Goal: Book appointment/travel/reservation: Book appointment/travel/reservation

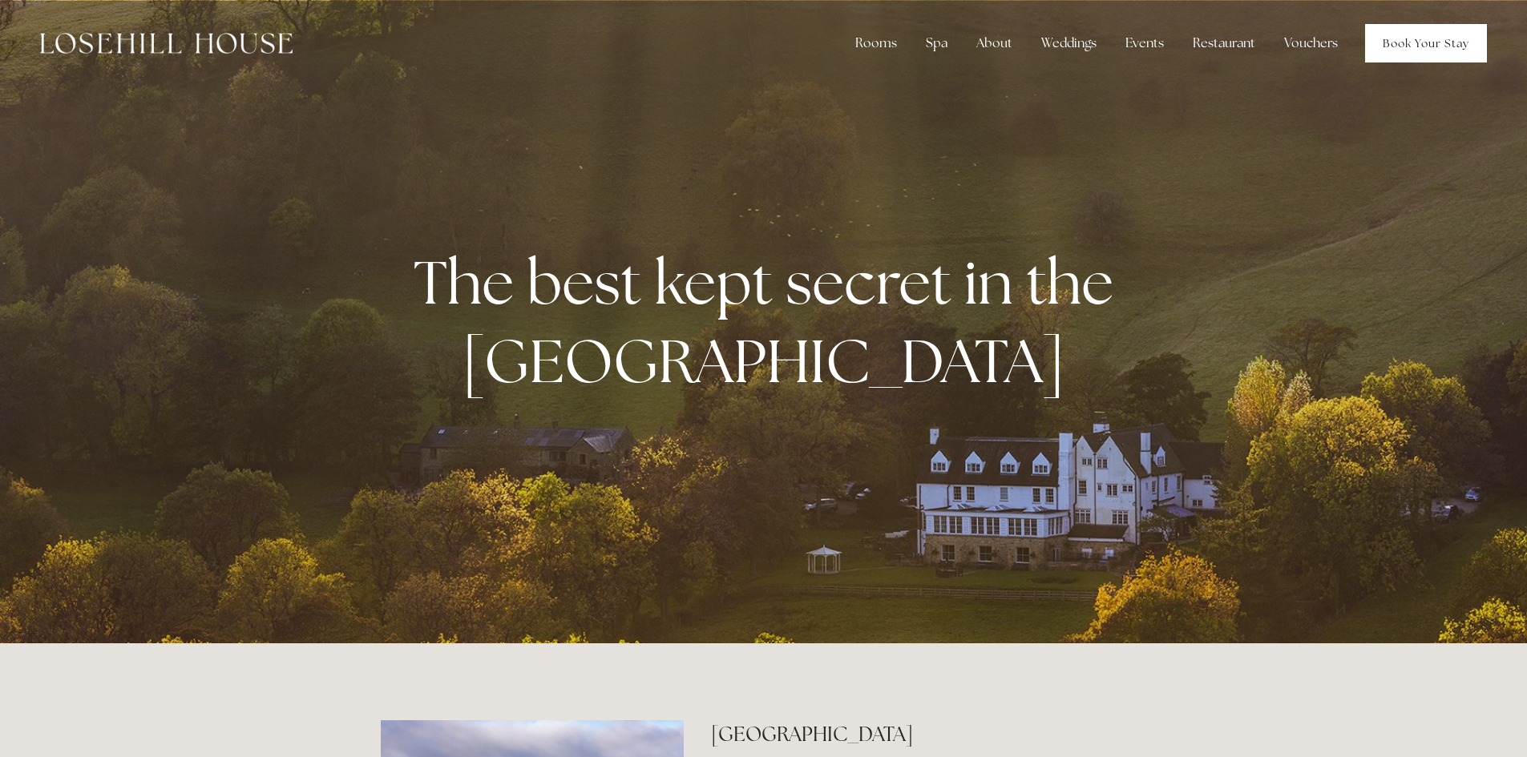
click at [1440, 45] on link "Book Your Stay" at bounding box center [1426, 43] width 122 height 38
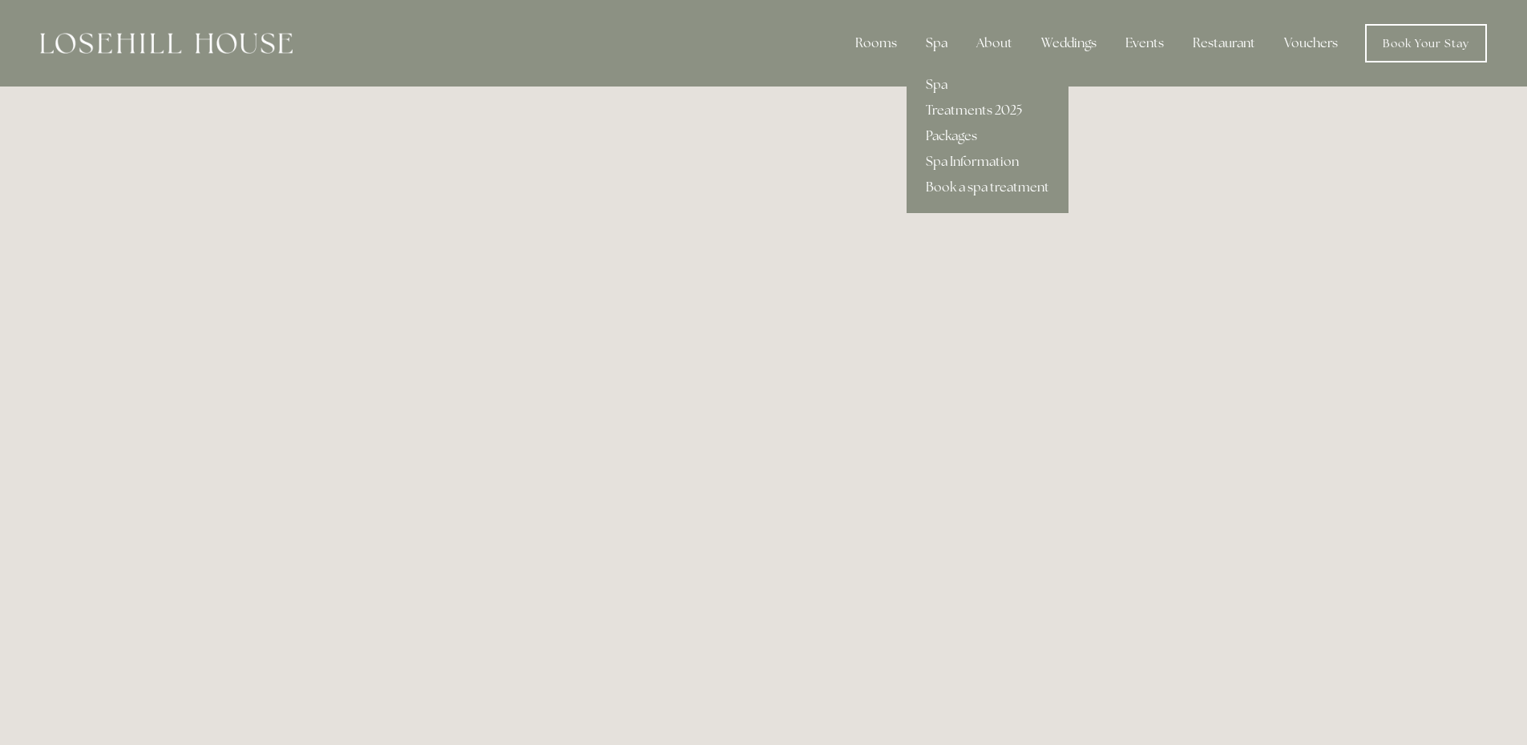
click at [933, 40] on div "Spa" at bounding box center [936, 43] width 47 height 32
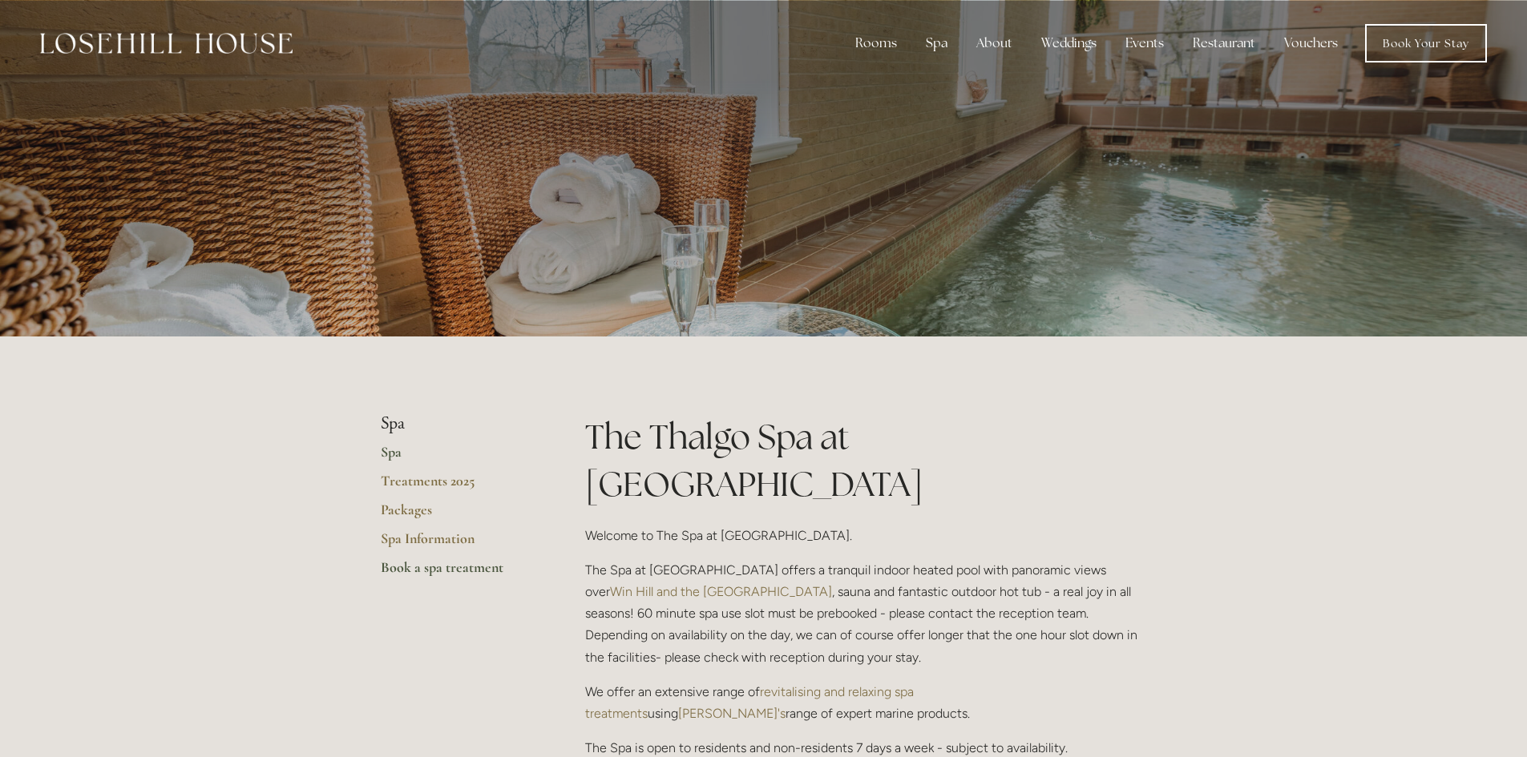
click at [418, 566] on link "Book a spa treatment" at bounding box center [457, 573] width 153 height 29
